Goal: Information Seeking & Learning: Learn about a topic

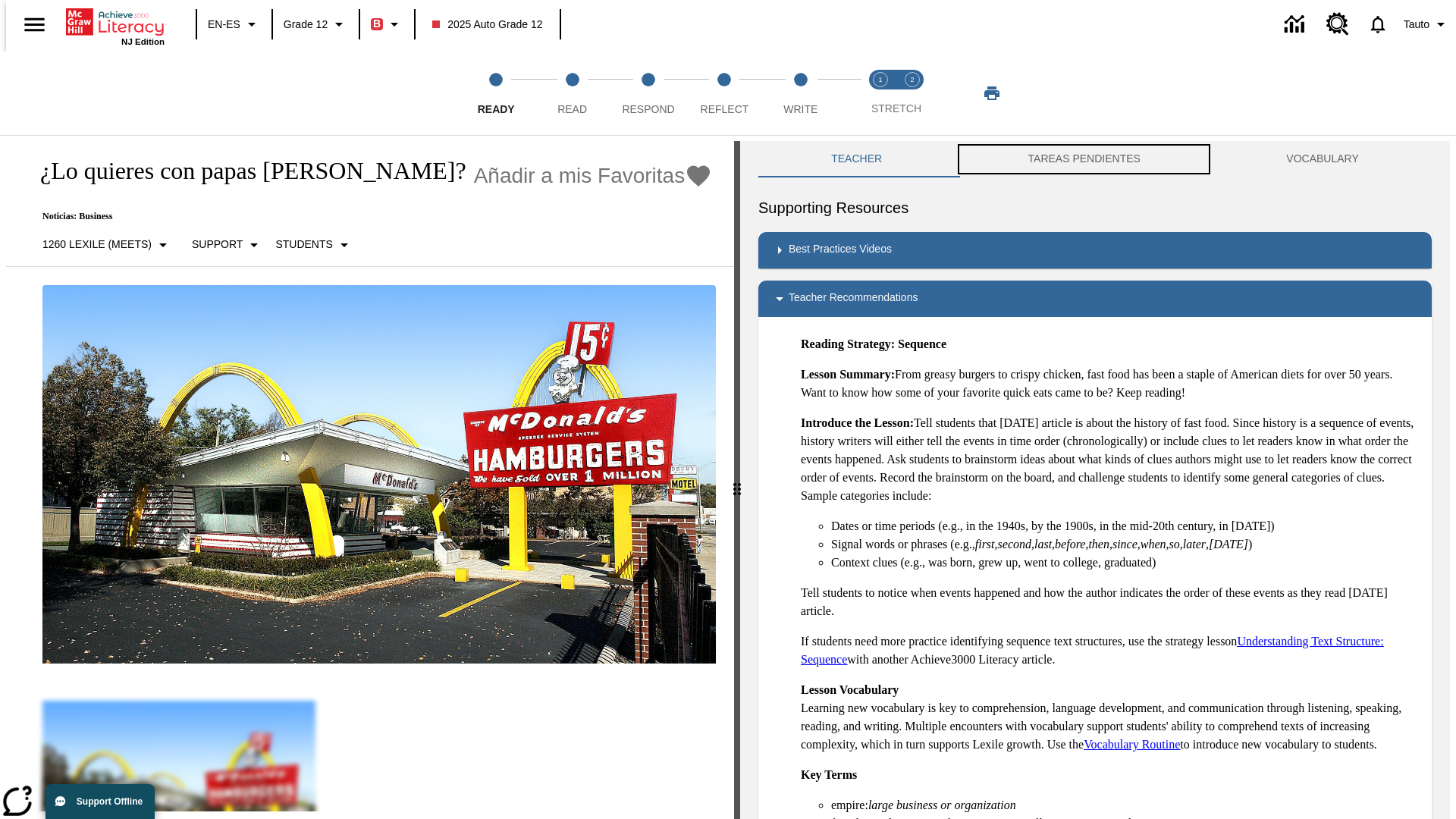
click at [1085, 159] on button "TAREAS PENDIENTES" at bounding box center [1084, 159] width 259 height 37
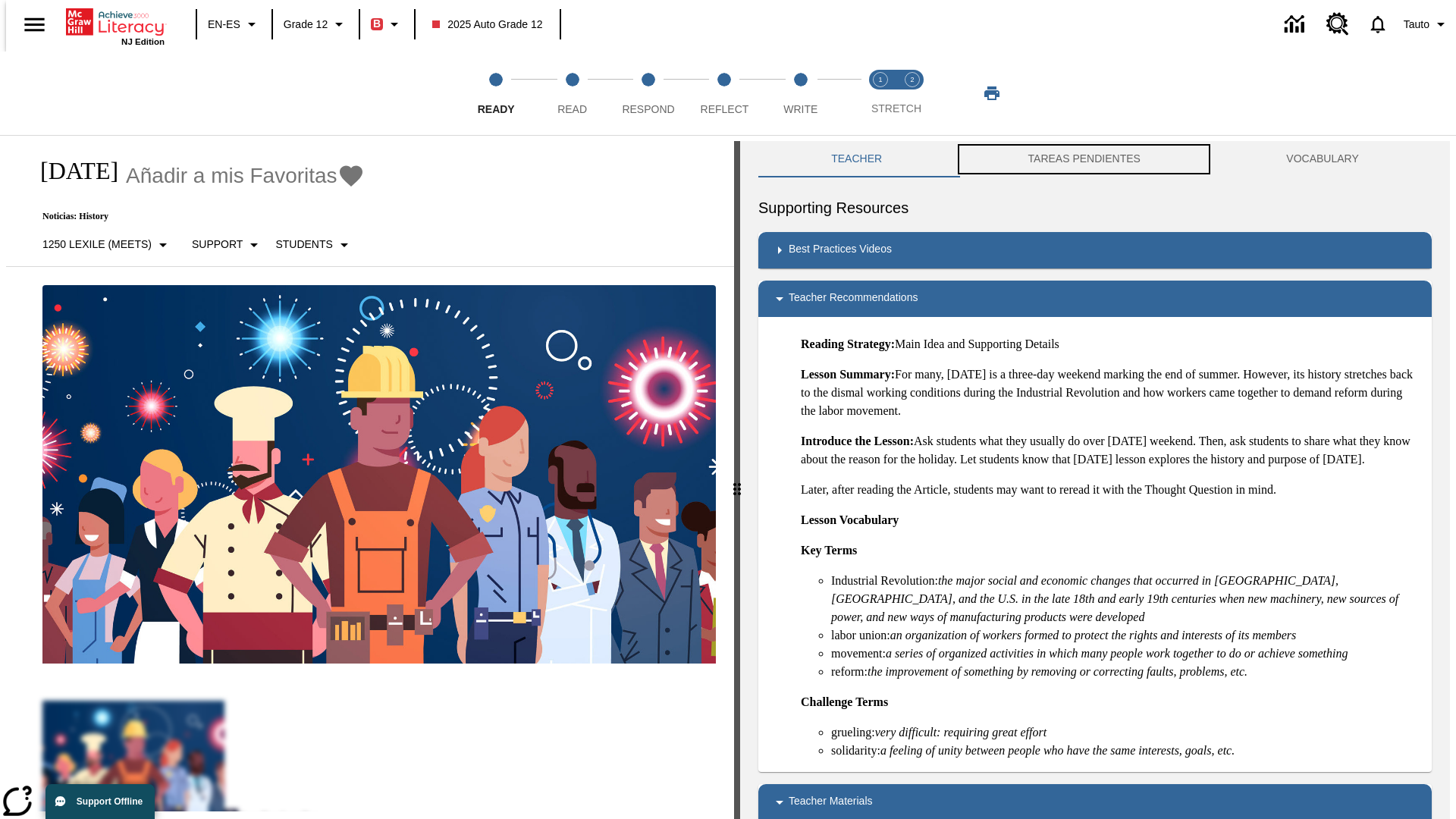
click at [1085, 159] on button "TAREAS PENDIENTES" at bounding box center [1084, 159] width 259 height 37
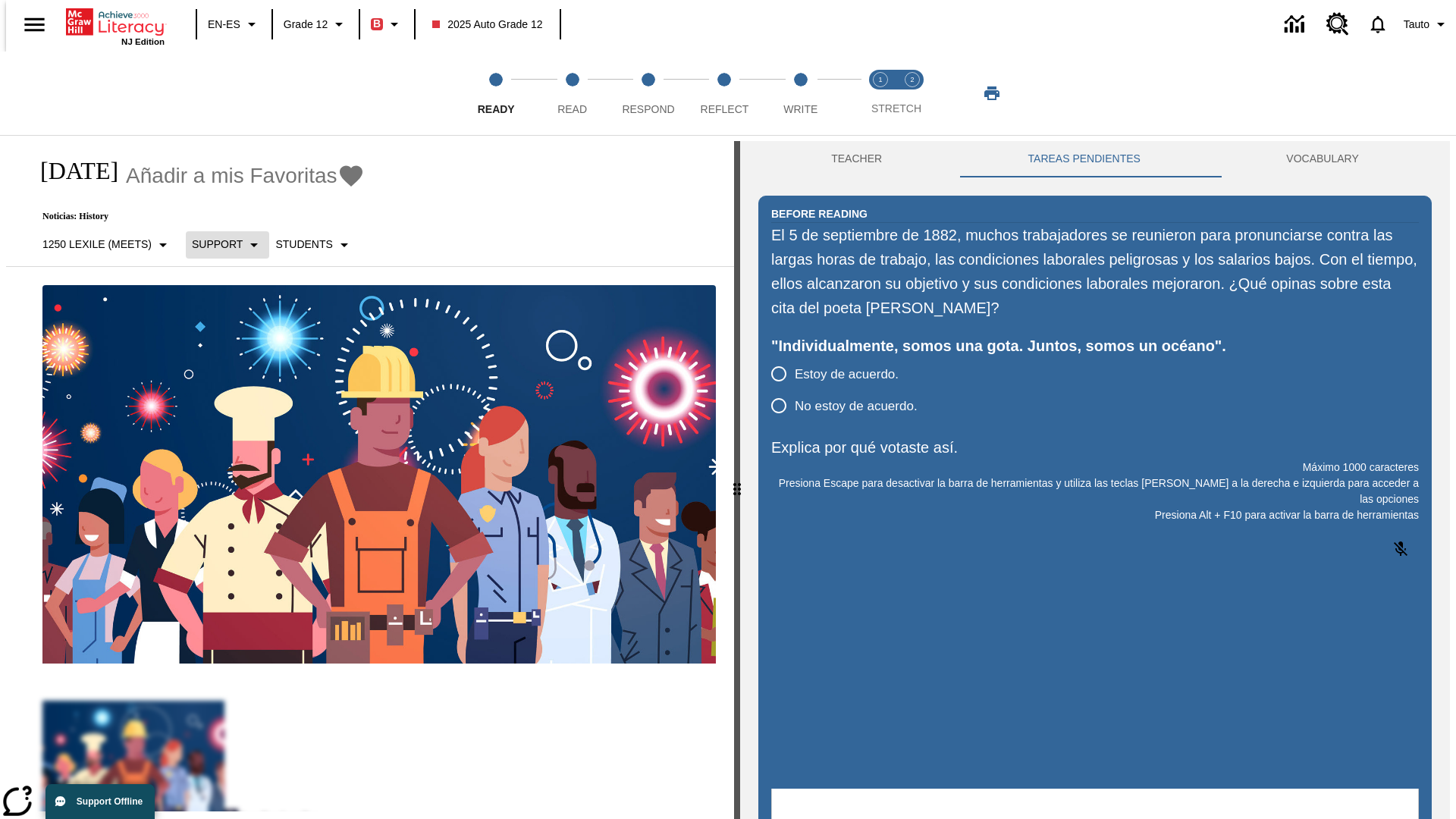
click at [219, 244] on p "Support" at bounding box center [217, 244] width 51 height 16
click at [236, 333] on p "Support" at bounding box center [236, 333] width 90 height 16
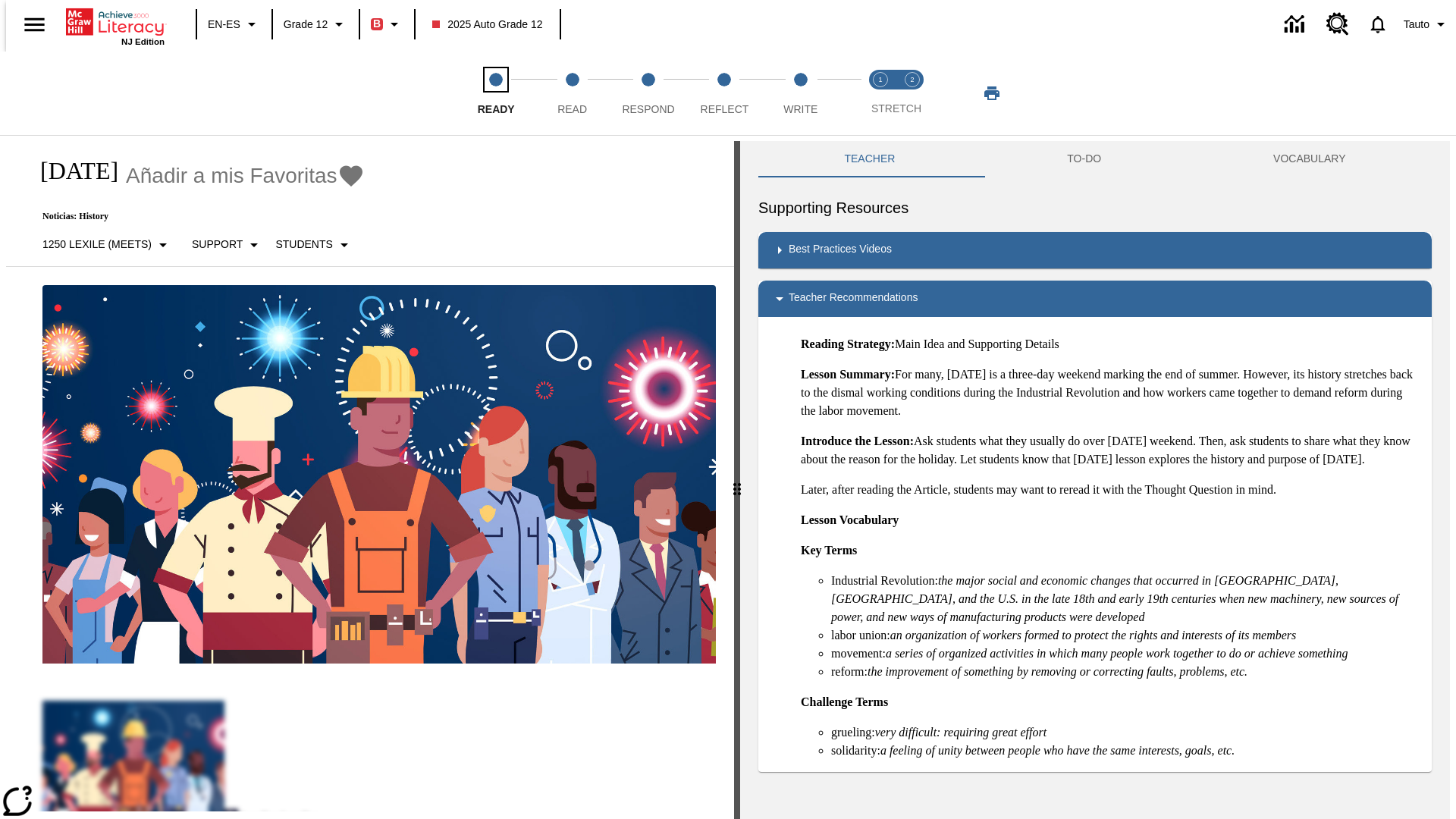
click at [496, 94] on span "Ready" at bounding box center [497, 103] width 37 height 27
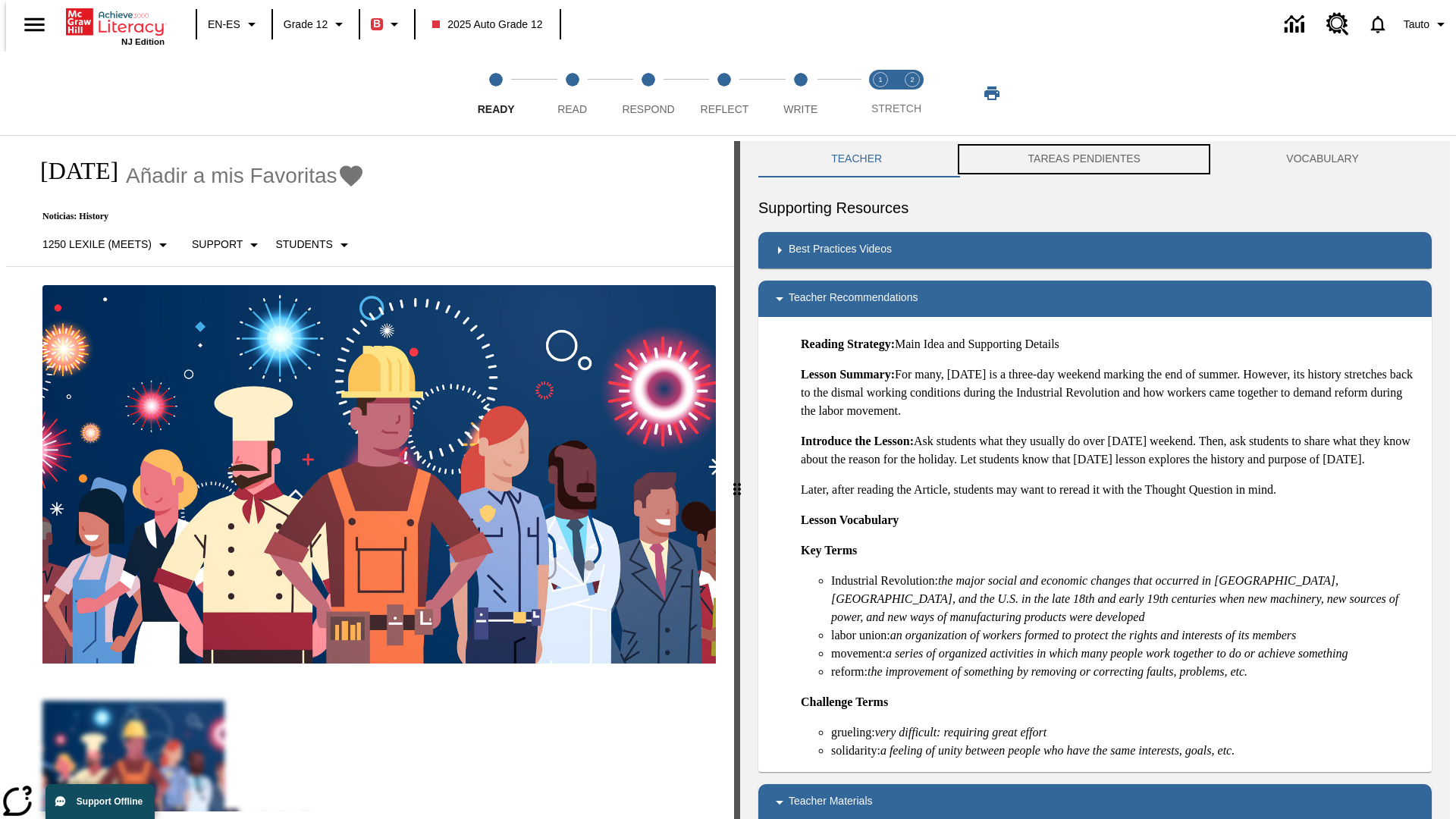
click at [1085, 159] on button "TAREAS PENDIENTES" at bounding box center [1084, 159] width 259 height 37
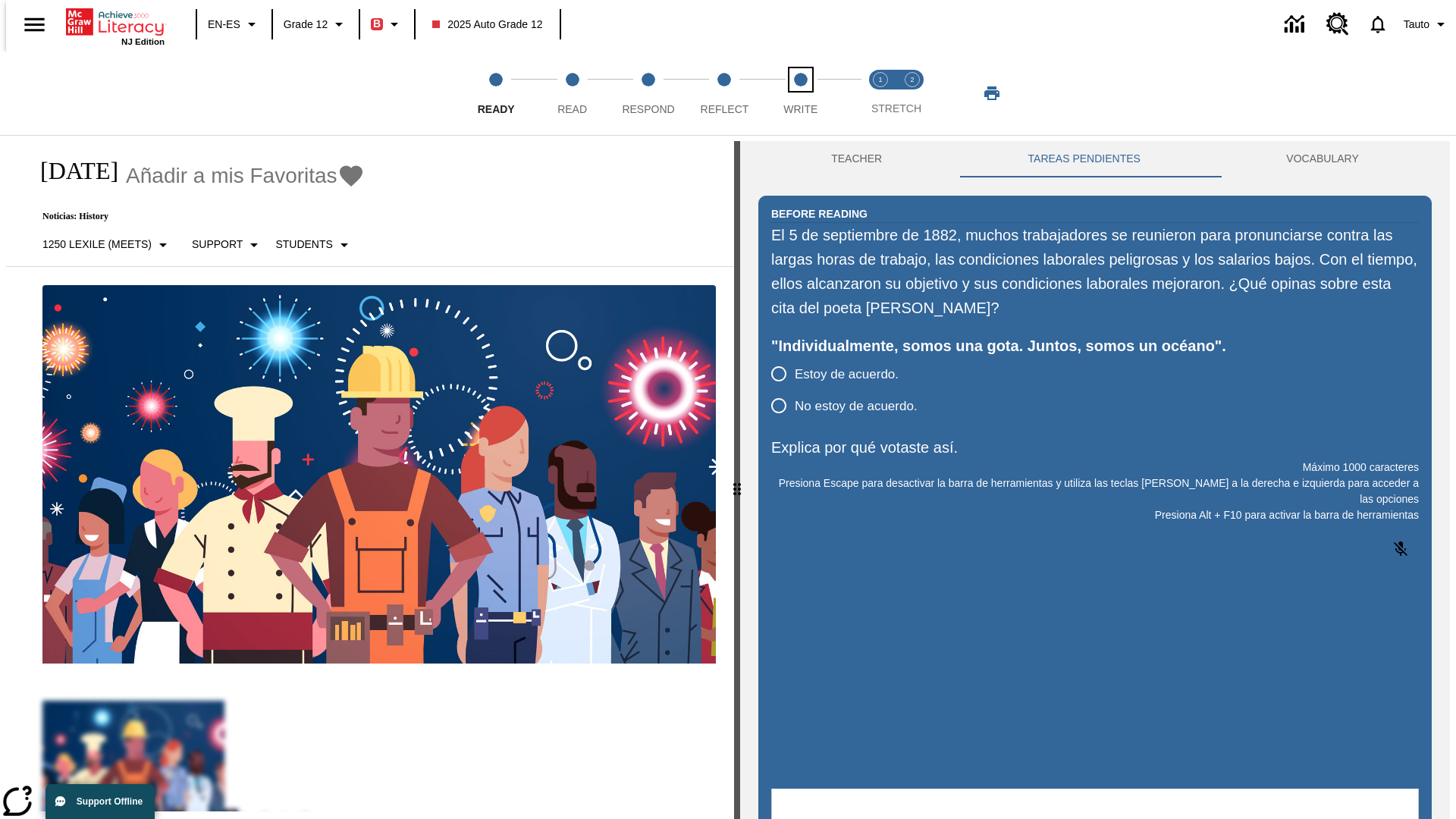
click at [800, 94] on span "Write" at bounding box center [801, 103] width 34 height 27
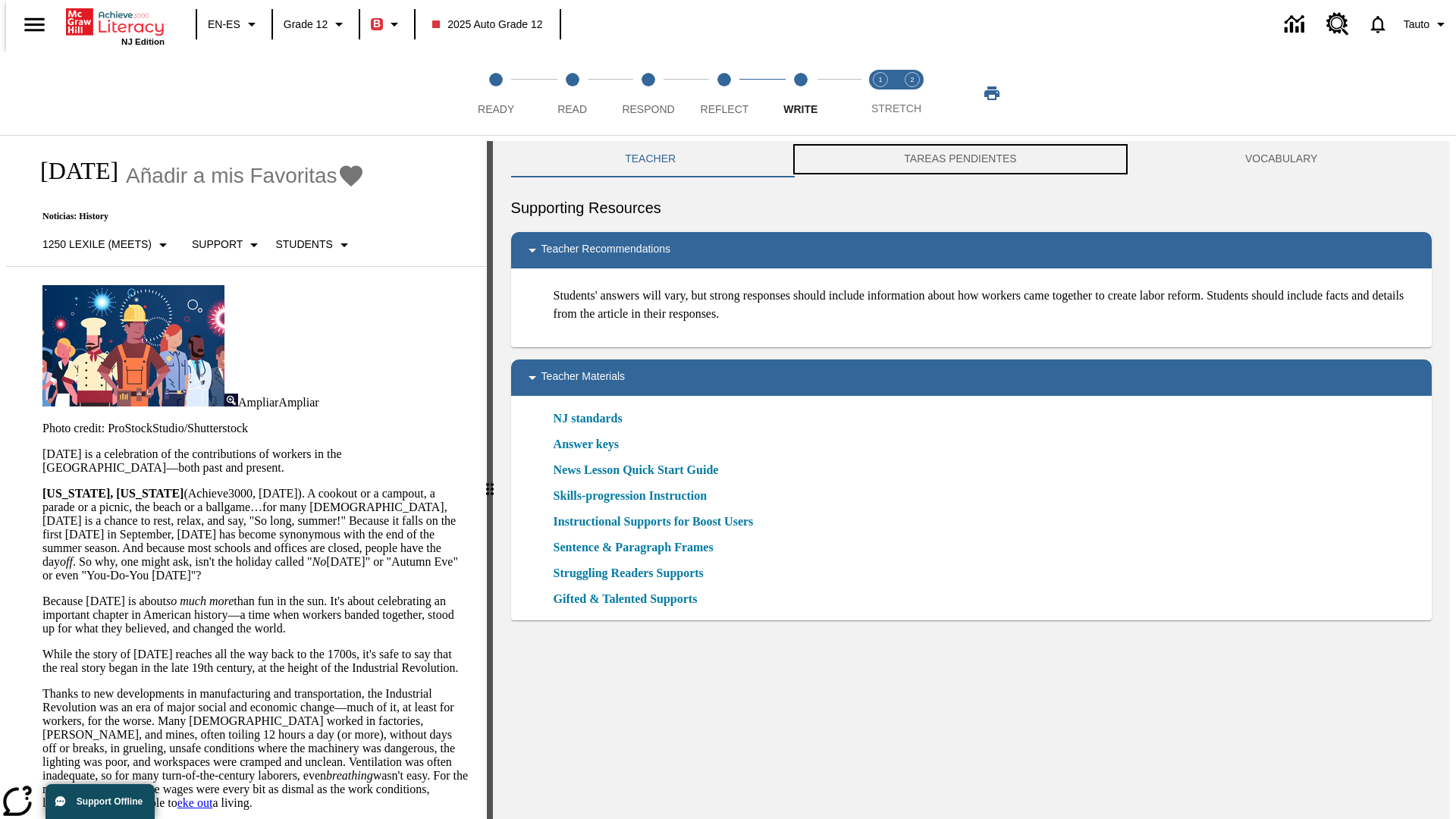
scroll to position [1, 0]
click at [961, 159] on button "TAREAS PENDIENTES" at bounding box center [961, 158] width 342 height 37
